Goal: Check status: Check status

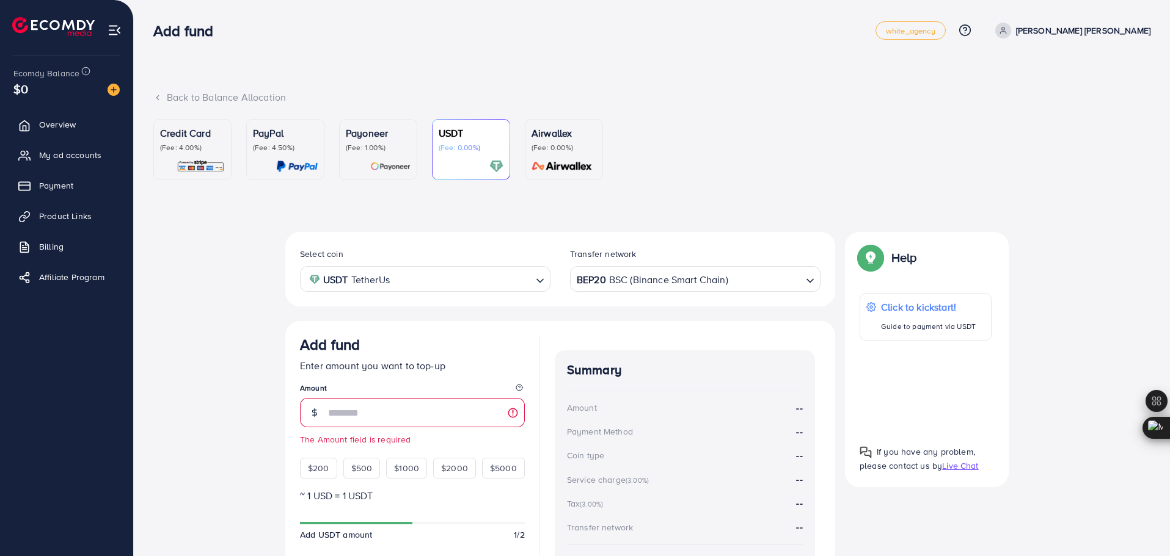
click at [738, 141] on ul "Credit Card (Fee: 4.00%) PayPal (Fee: 4.50%) Payoneer (Fee: 1.00%) USDT (Fee: 0…" at bounding box center [651, 157] width 997 height 76
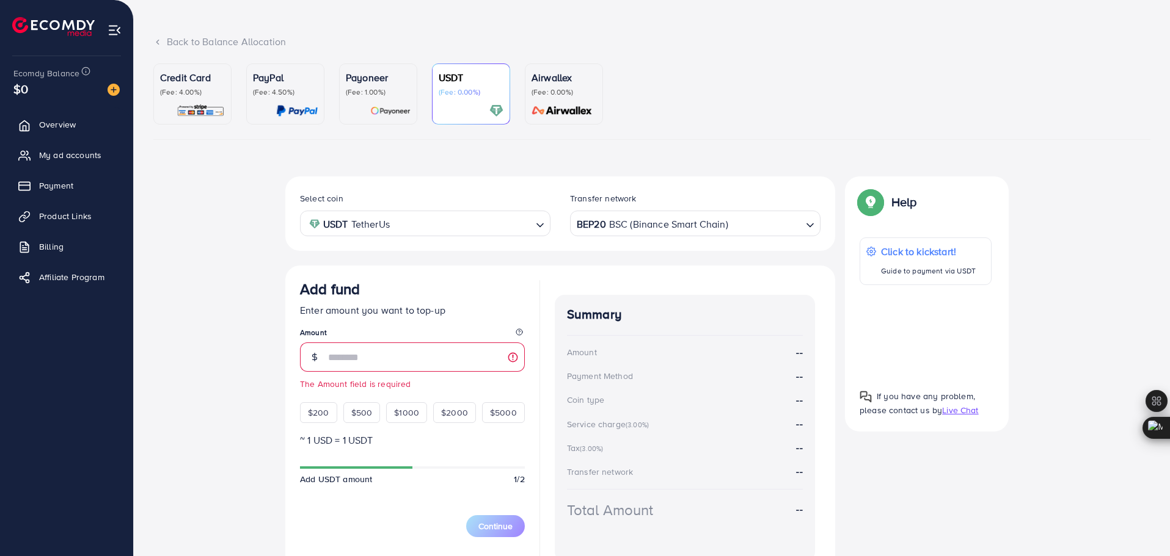
scroll to position [61, 0]
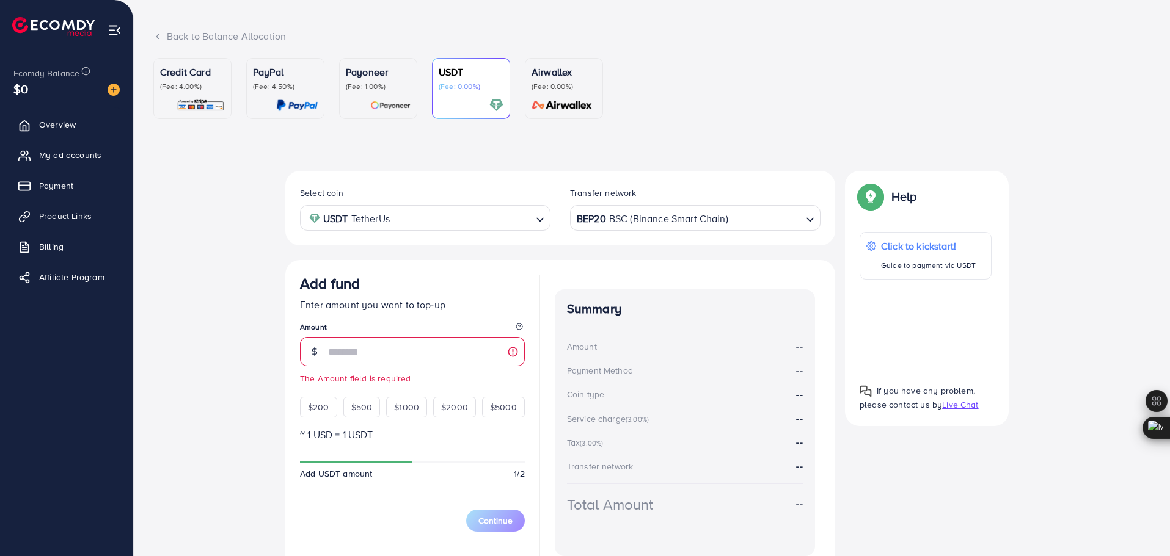
click at [114, 24] on img at bounding box center [115, 30] width 14 height 14
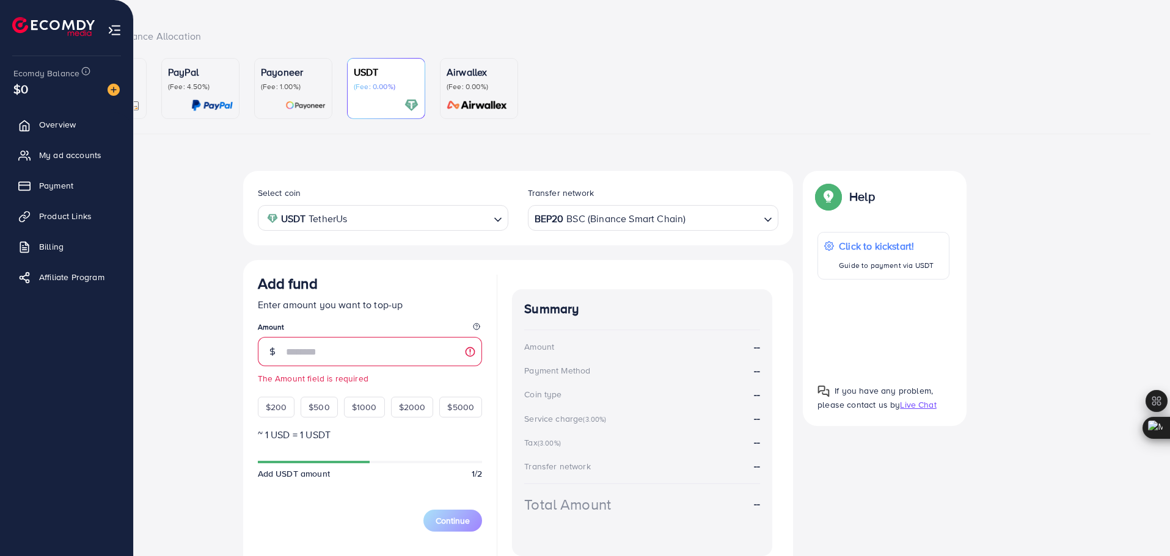
click at [113, 27] on img at bounding box center [115, 30] width 14 height 14
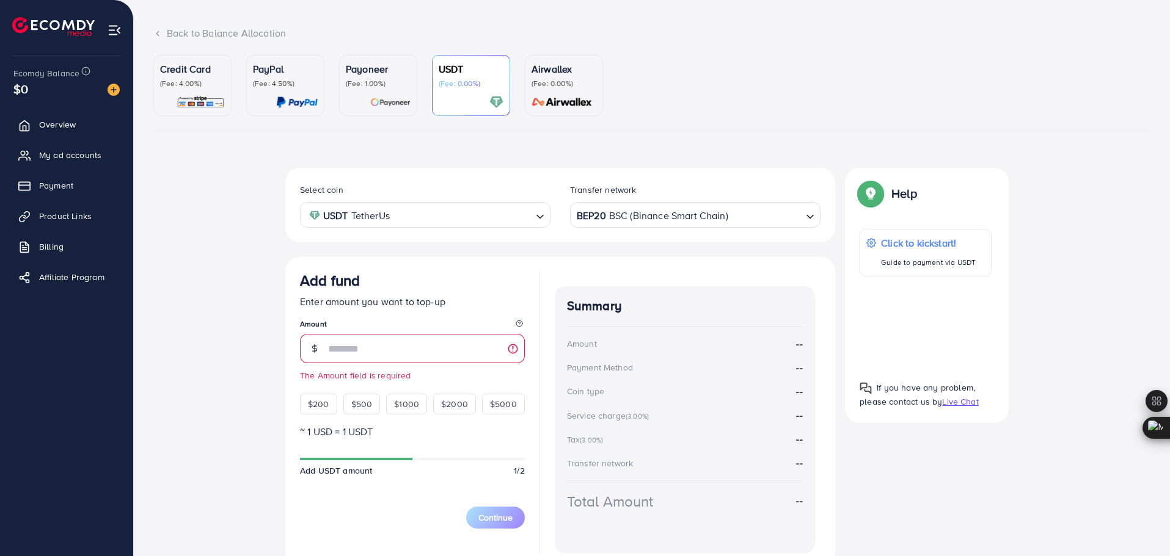
scroll to position [59, 0]
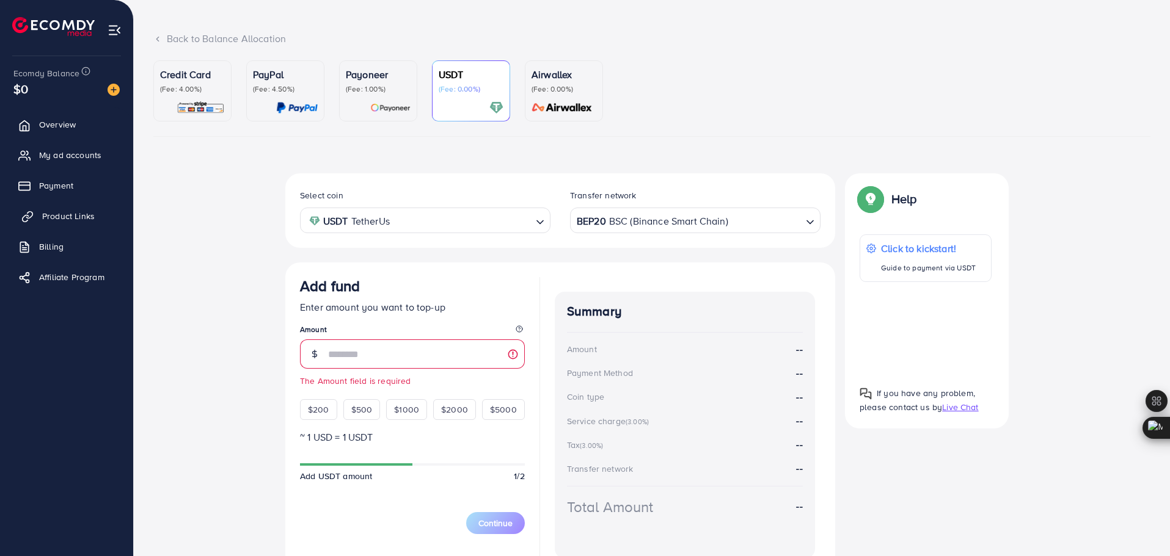
click at [67, 221] on span "Product Links" at bounding box center [68, 216] width 53 height 12
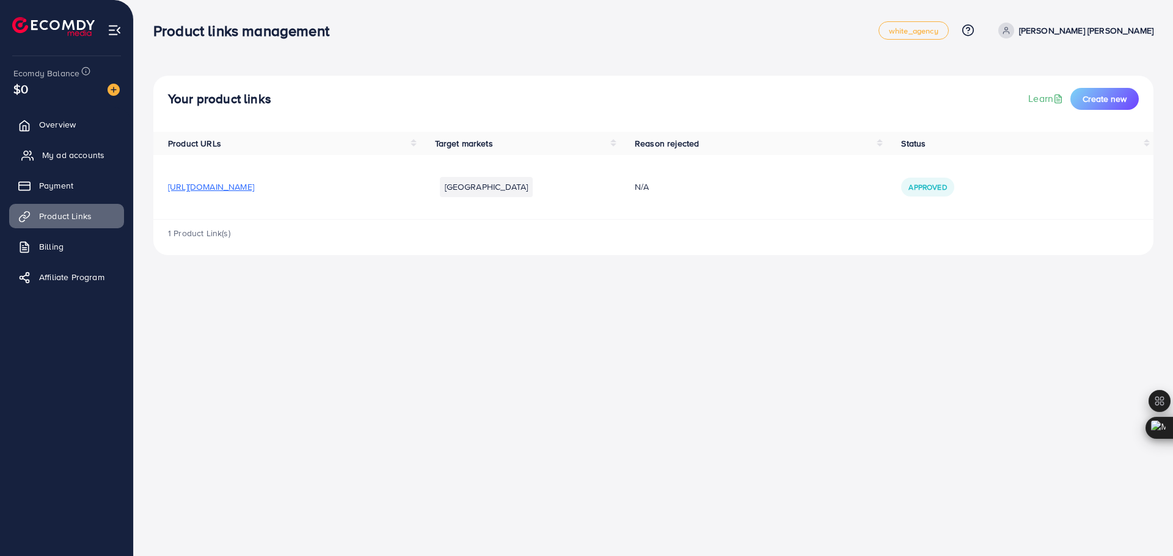
click at [93, 158] on span "My ad accounts" at bounding box center [73, 155] width 62 height 12
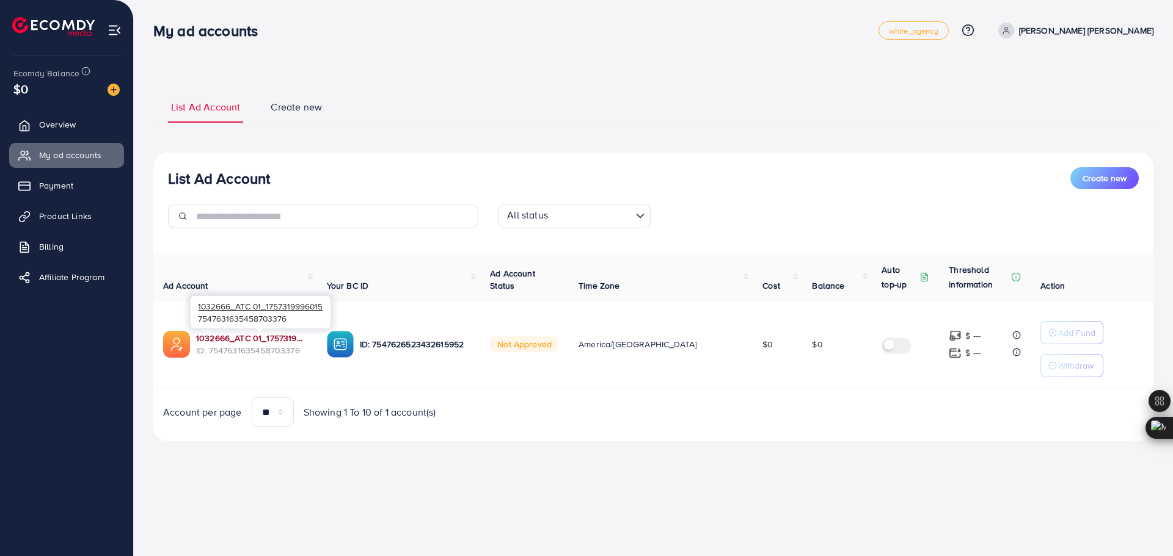
click at [266, 340] on link "1032666_ATC 01_1757319996015" at bounding box center [251, 338] width 111 height 12
click at [55, 128] on span "Overview" at bounding box center [60, 124] width 37 height 12
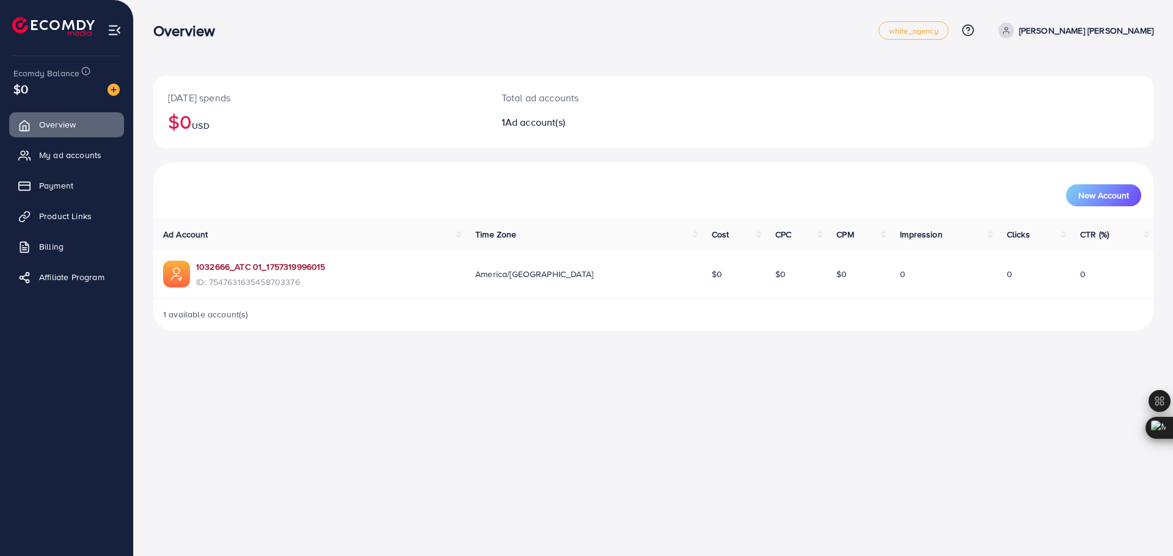
click at [296, 268] on link "1032666_ATC 01_1757319996015" at bounding box center [260, 267] width 129 height 12
click at [274, 267] on link "1032666_ATC 01_1757319996015" at bounding box center [260, 267] width 129 height 12
click at [81, 156] on span "My ad accounts" at bounding box center [73, 155] width 62 height 12
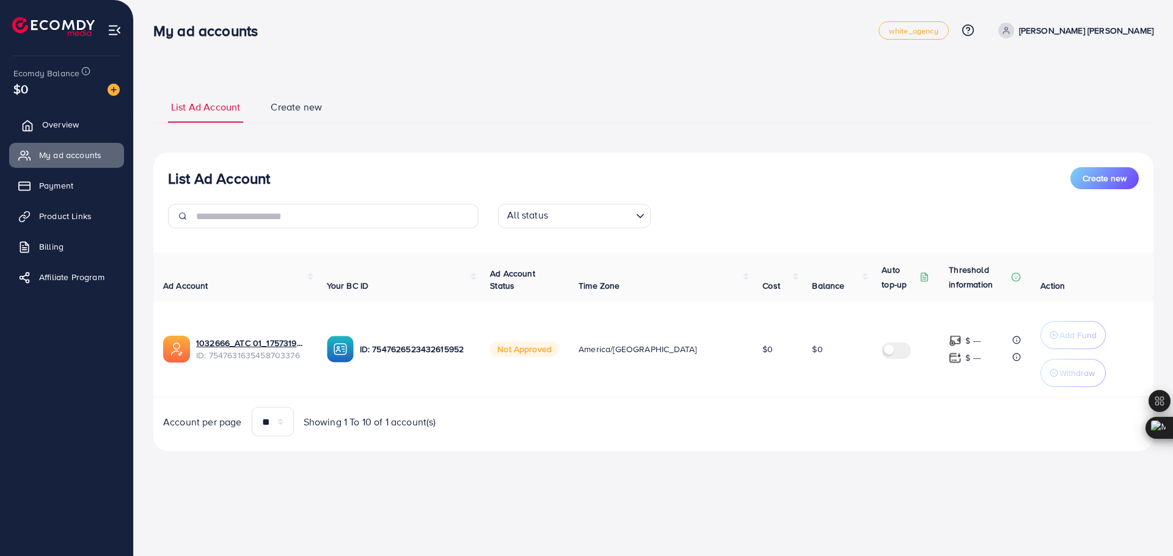
click at [72, 123] on span "Overview" at bounding box center [60, 124] width 37 height 12
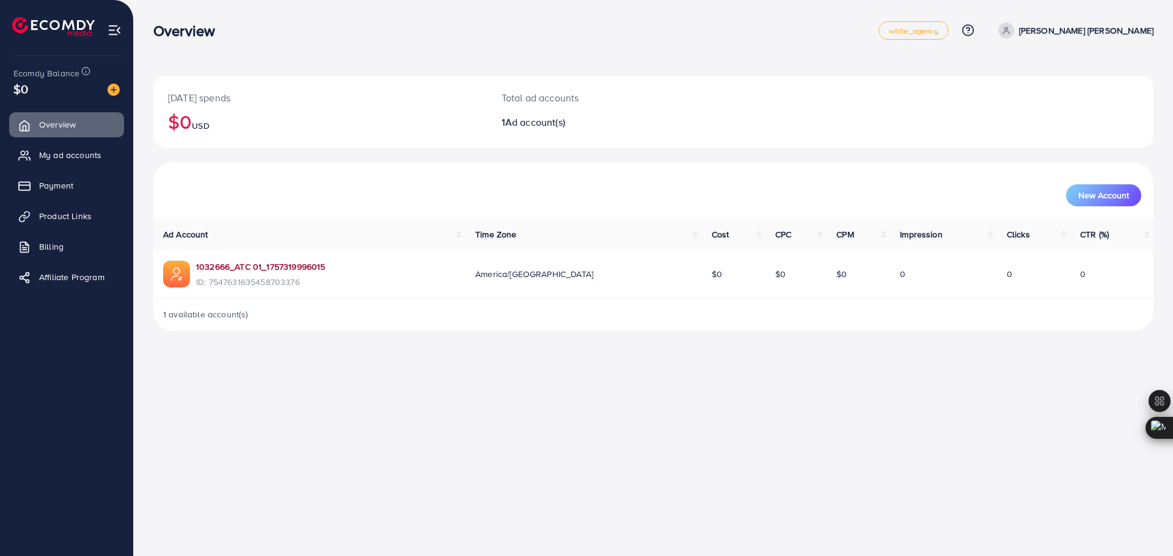
click at [280, 266] on link "1032666_ATC 01_1757319996015" at bounding box center [260, 267] width 129 height 12
